Goal: Navigation & Orientation: Understand site structure

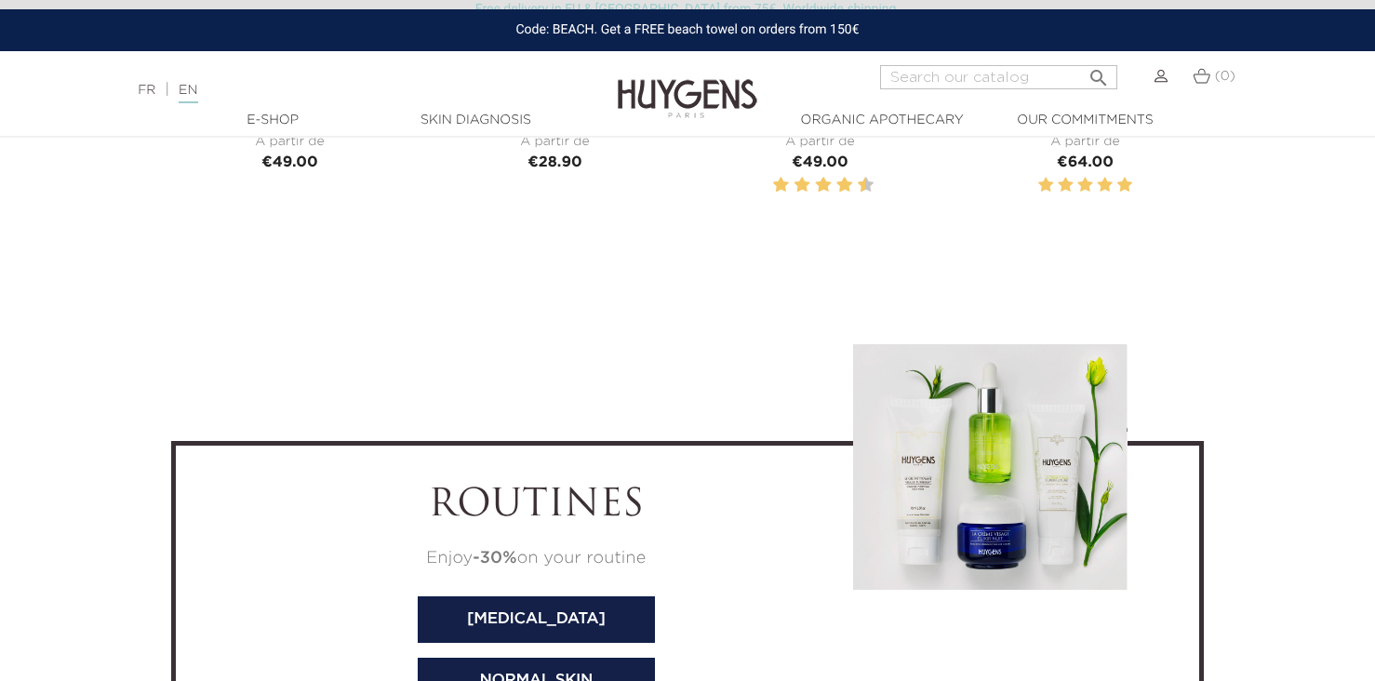
scroll to position [7831, 0]
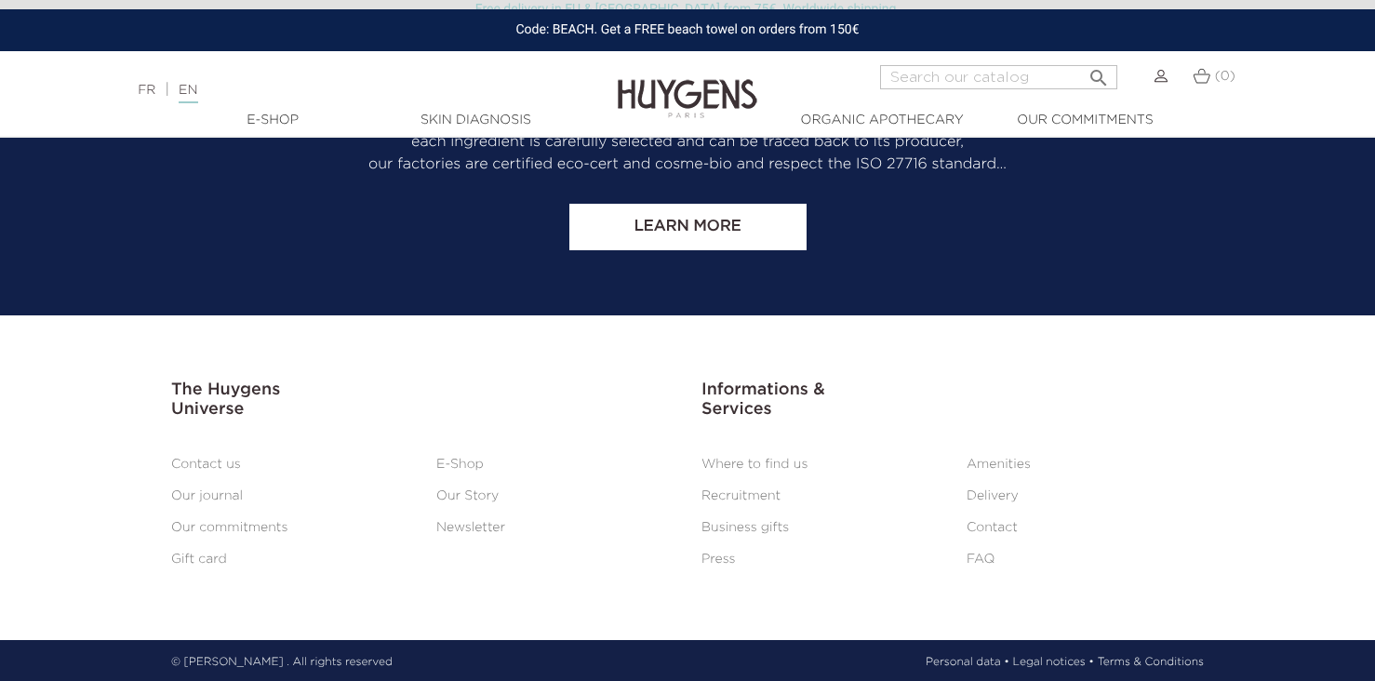
click at [215, 461] on link "Contact us" at bounding box center [206, 464] width 70 height 13
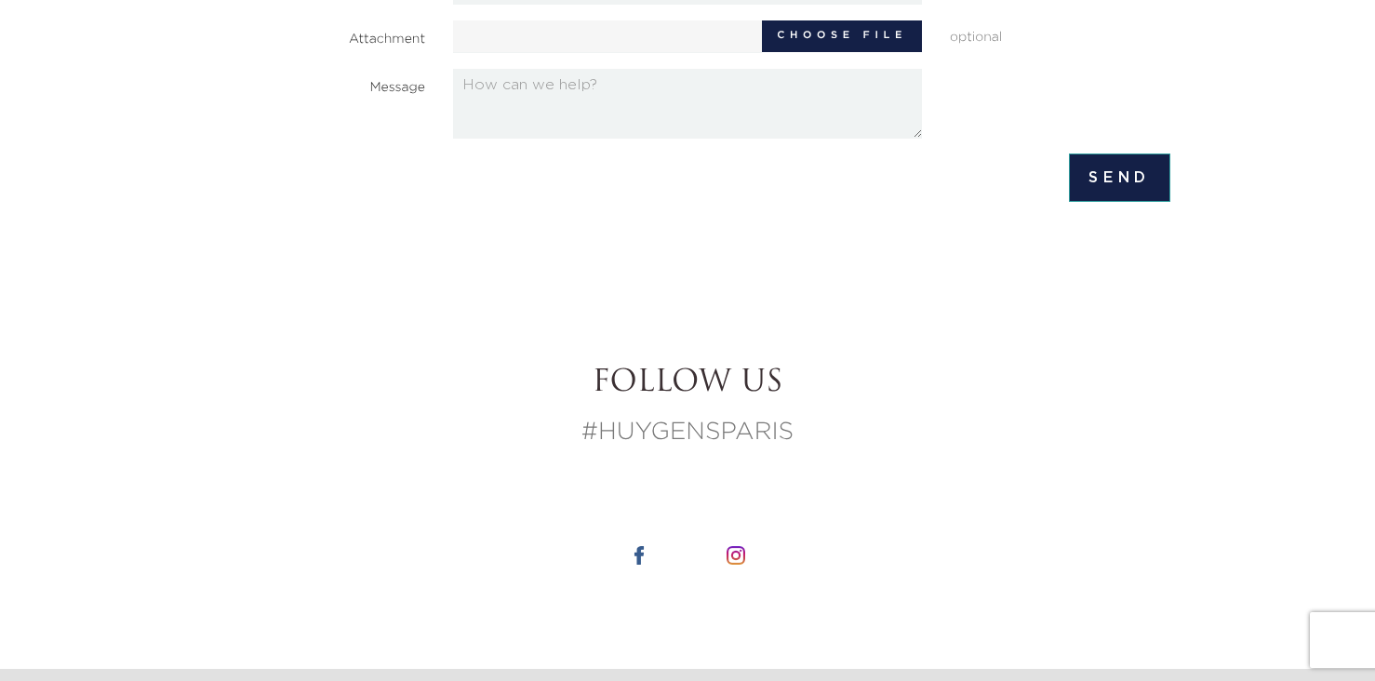
scroll to position [1715, 0]
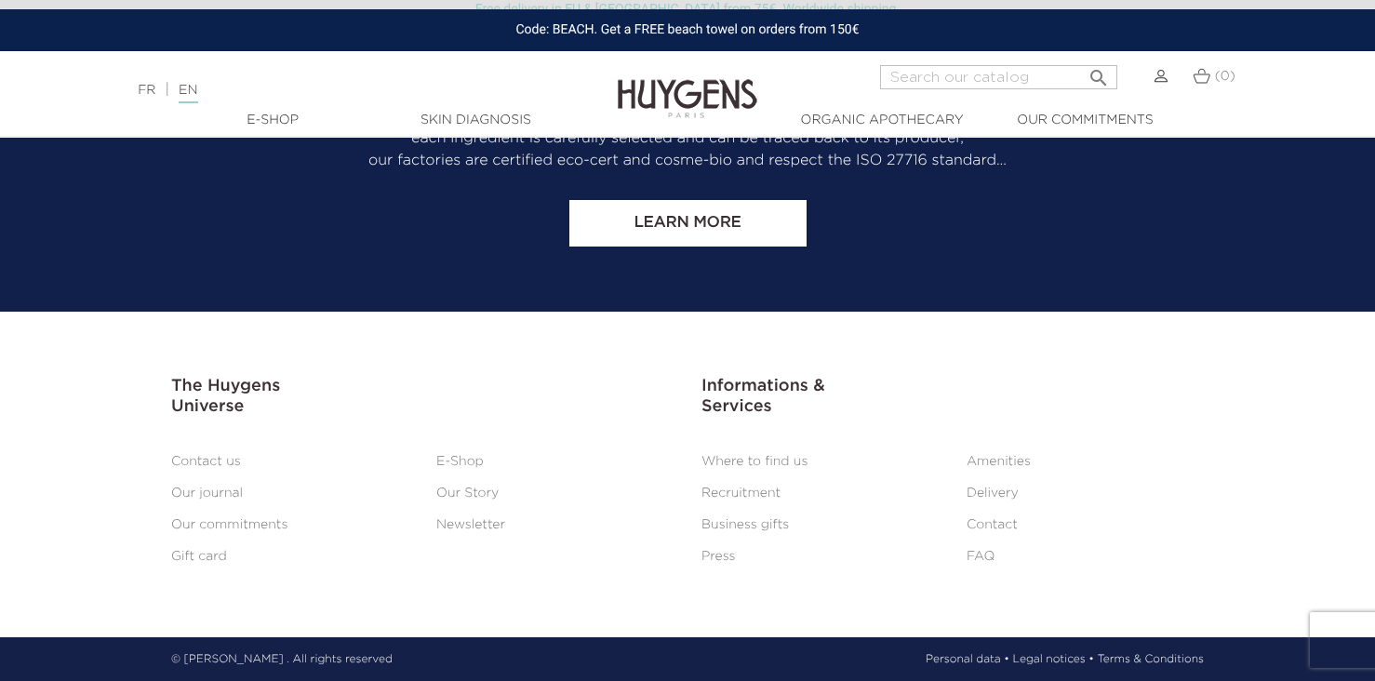
click at [732, 498] on link "Recruitment" at bounding box center [741, 493] width 79 height 13
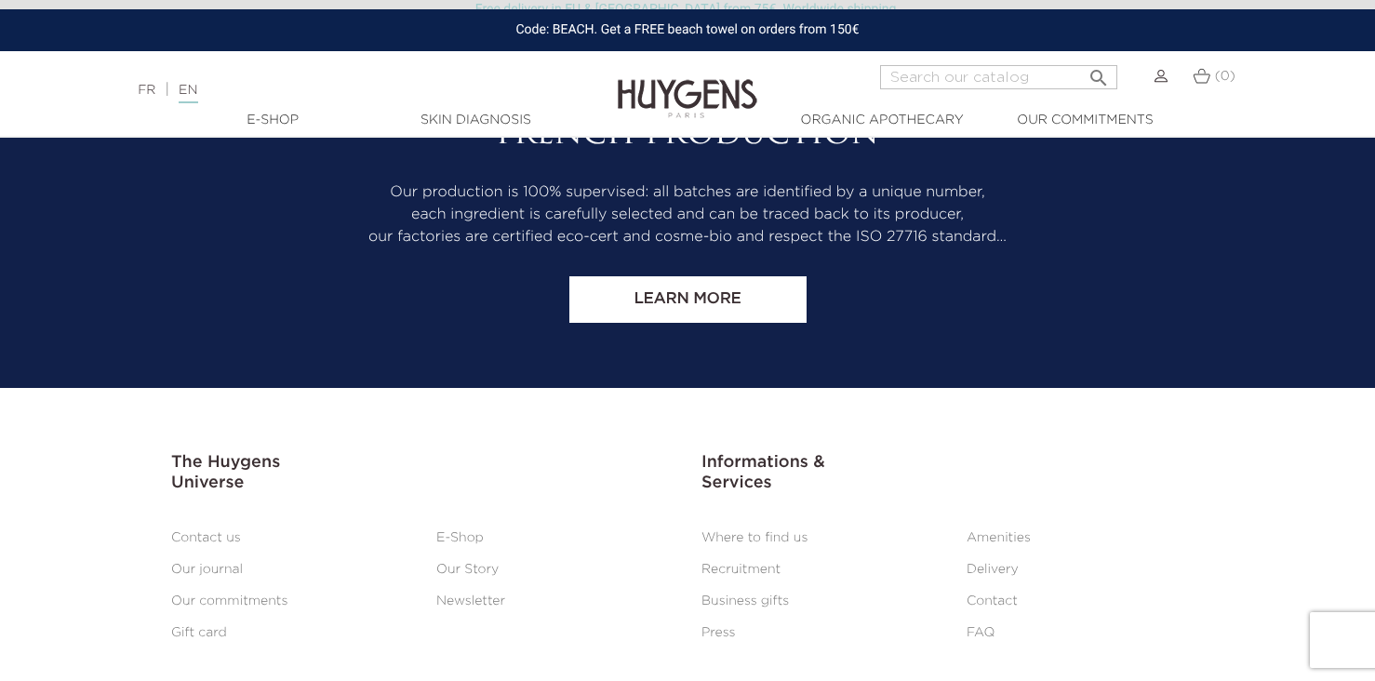
scroll to position [1715, 0]
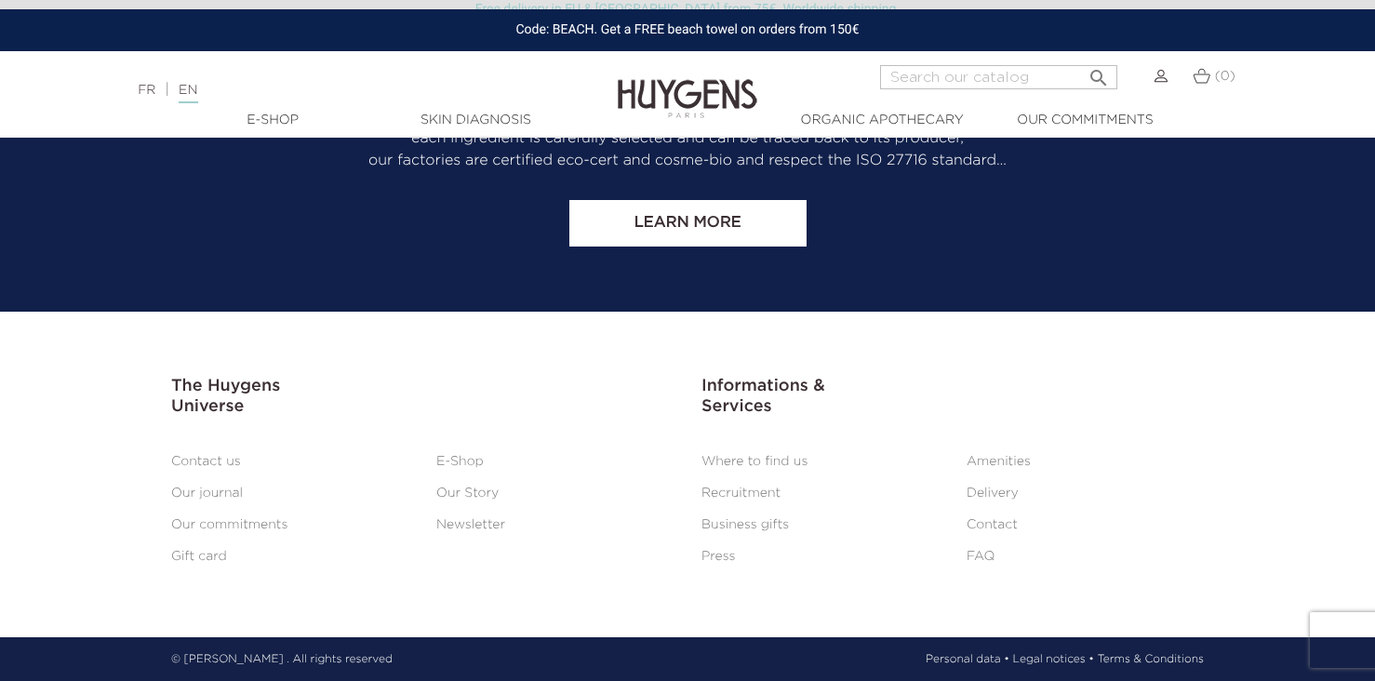
click at [988, 556] on link "FAQ" at bounding box center [981, 556] width 28 height 13
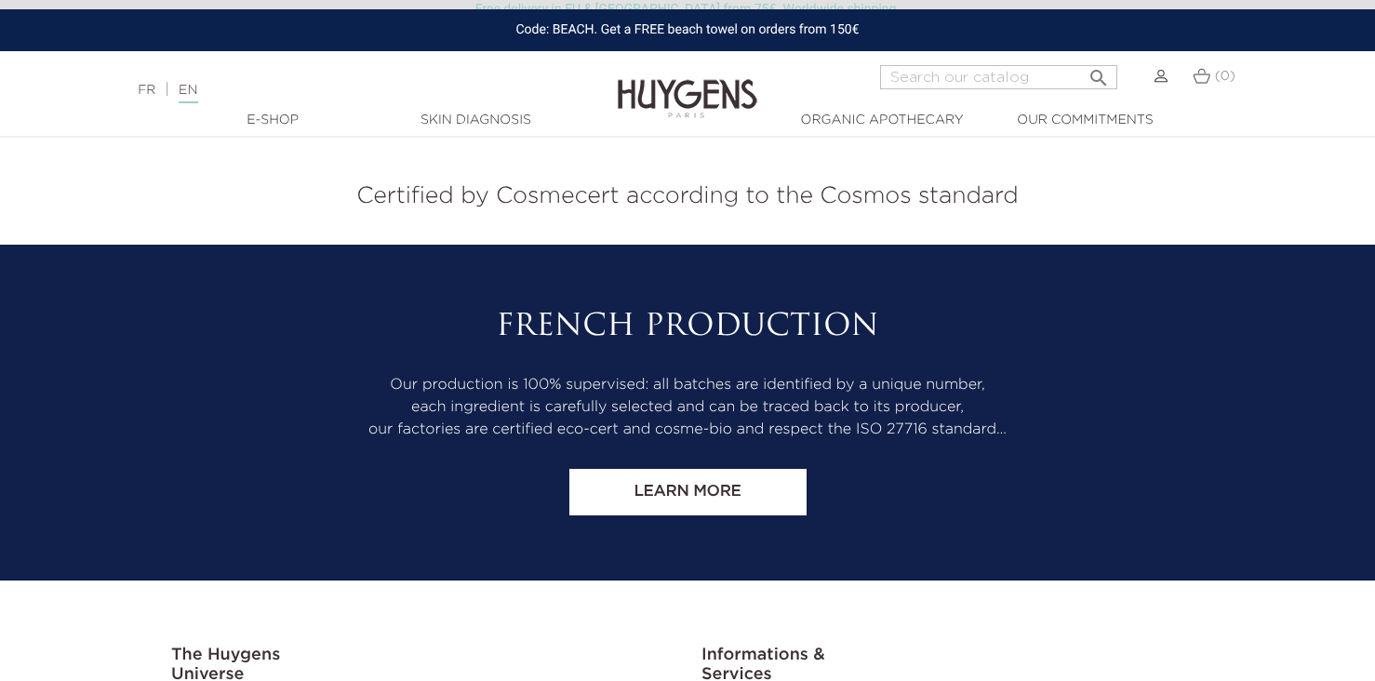
scroll to position [1824, 0]
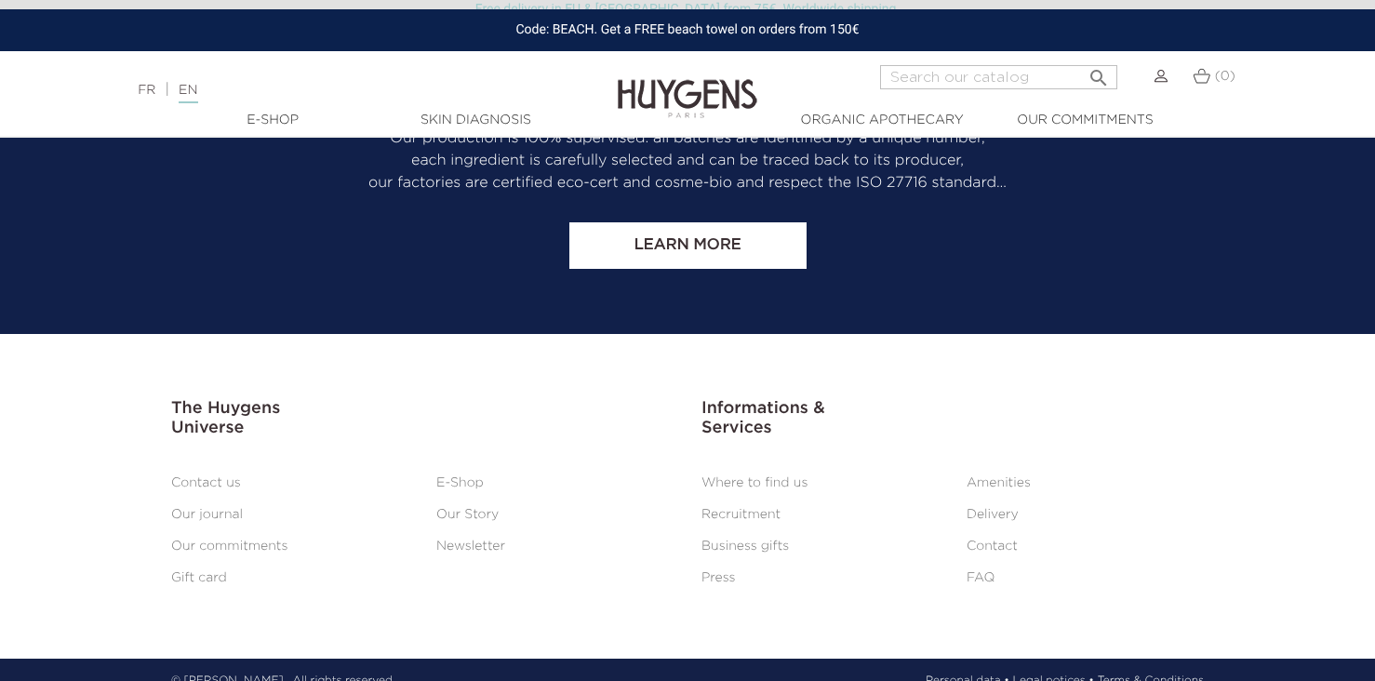
click at [726, 571] on link "Press" at bounding box center [719, 577] width 34 height 13
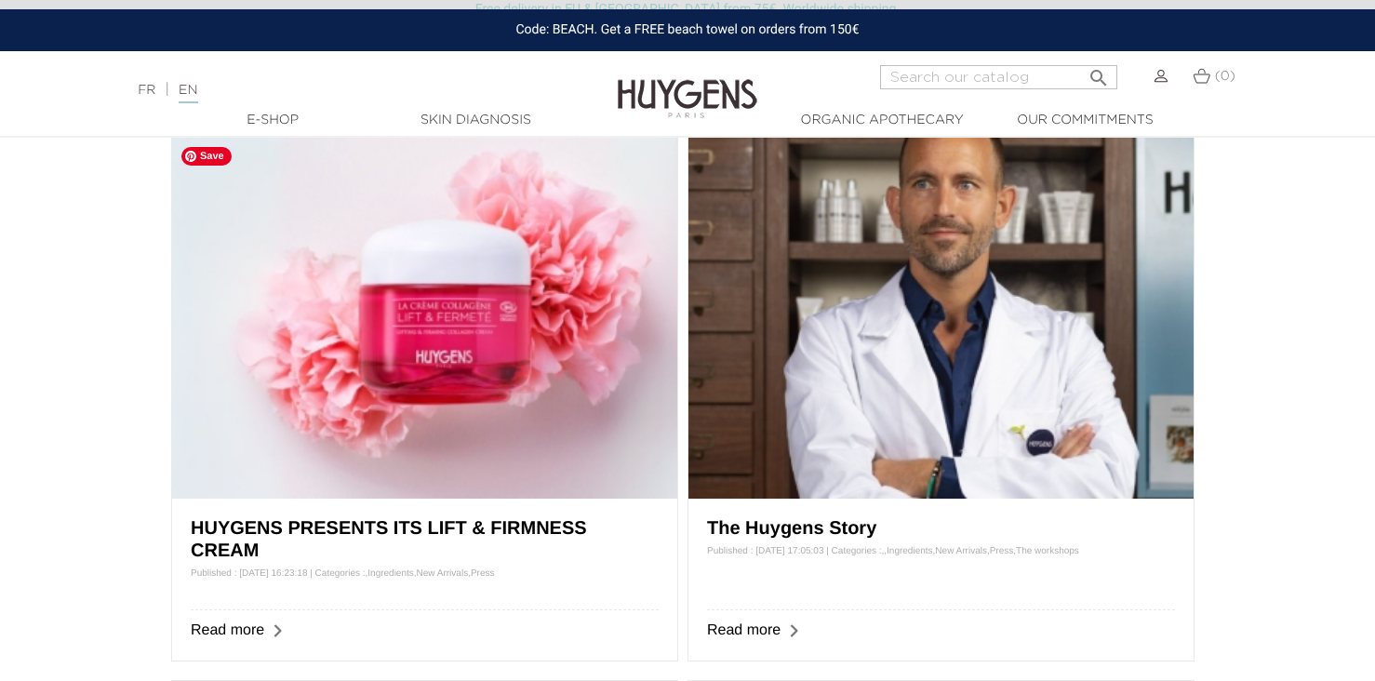
scroll to position [679, 0]
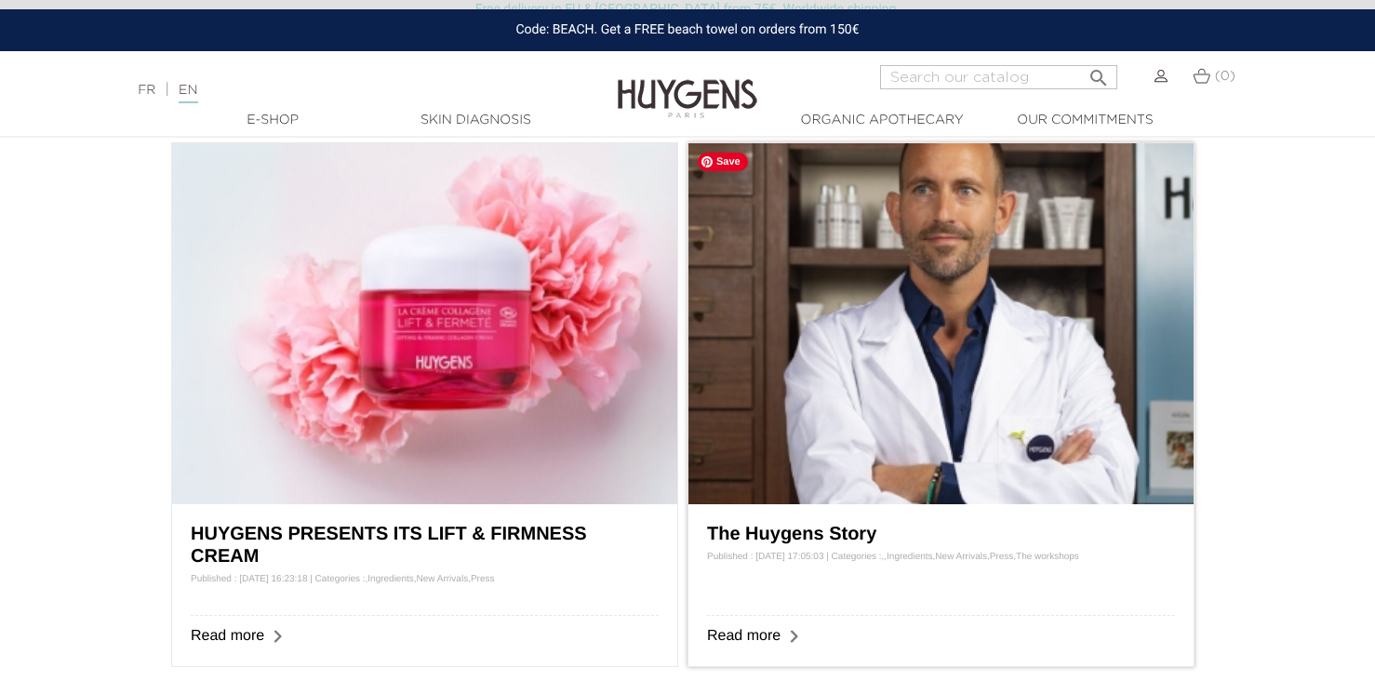
click at [962, 360] on img at bounding box center [941, 323] width 505 height 361
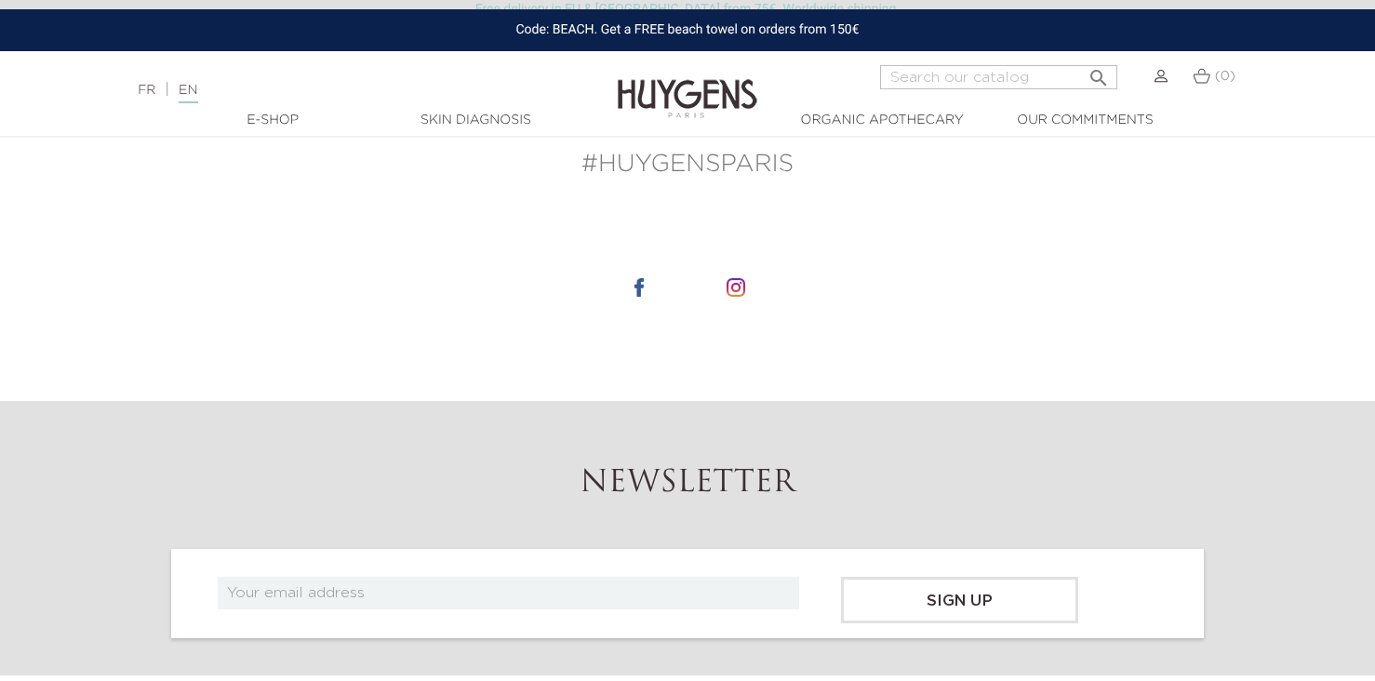
scroll to position [3545, 0]
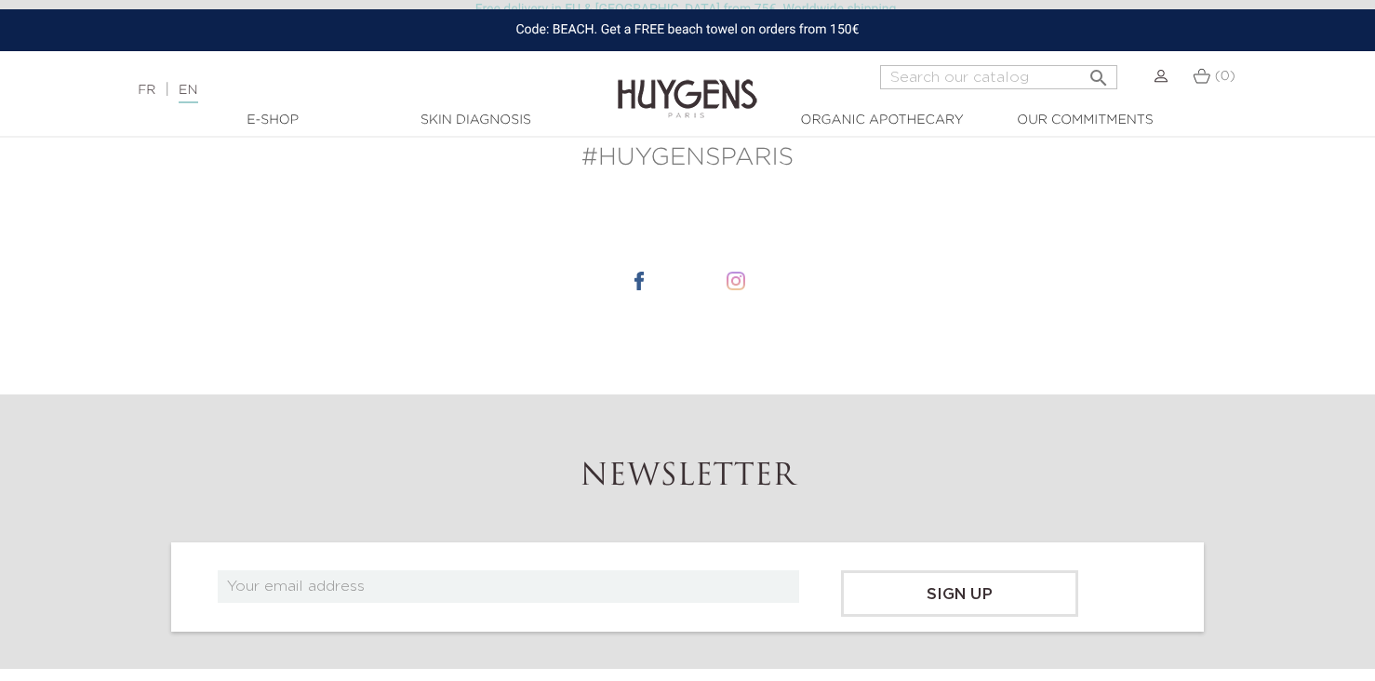
click at [736, 280] on img at bounding box center [736, 281] width 19 height 19
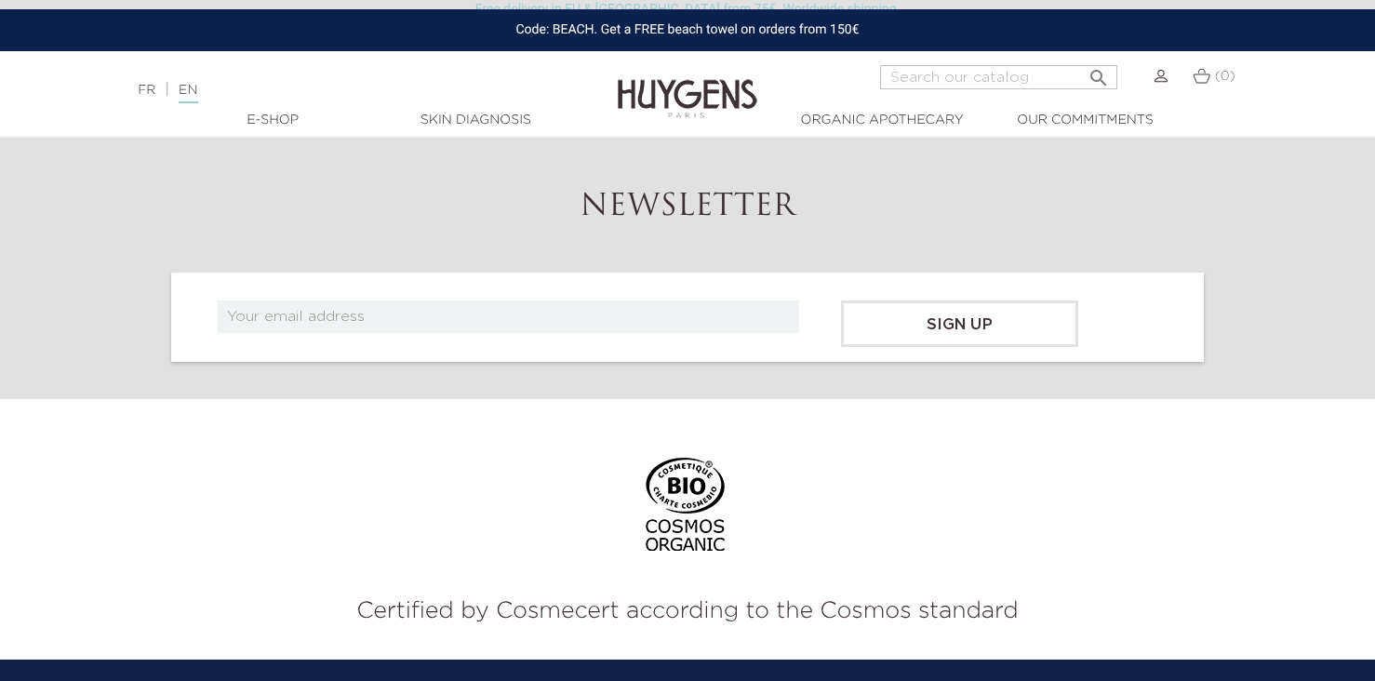
scroll to position [4498, 0]
